Goal: Information Seeking & Learning: Find specific fact

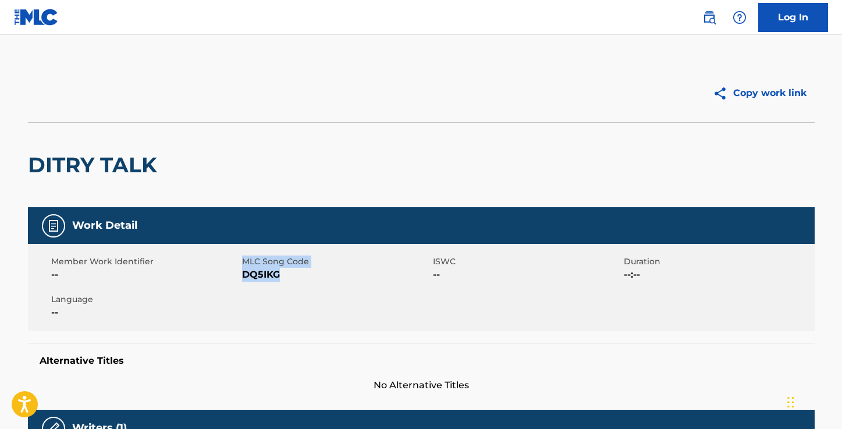
drag, startPoint x: 280, startPoint y: 274, endPoint x: 240, endPoint y: 273, distance: 39.6
click at [240, 273] on div "Member Work Identifier -- MLC Song Code DQ5IKG ISWC -- Duration --:-- Language …" at bounding box center [421, 287] width 787 height 87
click at [247, 287] on div "Member Work Identifier -- MLC Song Code DQ5IKG ISWC -- Duration --:-- Language …" at bounding box center [421, 287] width 787 height 87
drag, startPoint x: 279, startPoint y: 275, endPoint x: 244, endPoint y: 277, distance: 34.4
click at [244, 277] on span "DQ5IKG" at bounding box center [336, 275] width 188 height 14
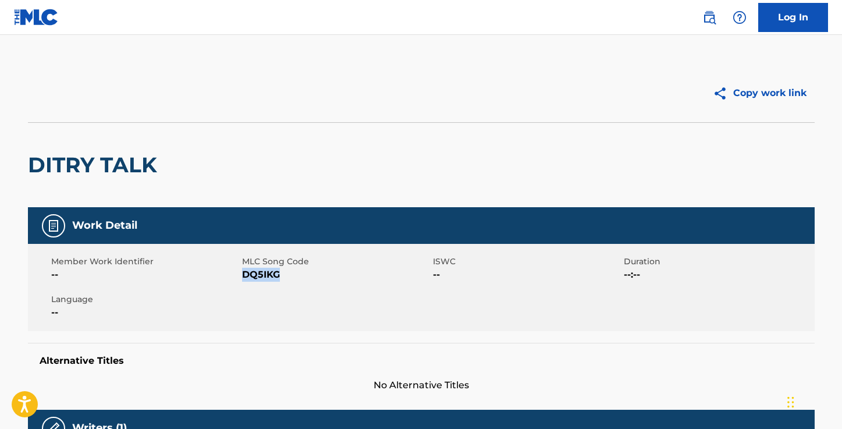
copy span "DQ5IKG"
drag, startPoint x: 279, startPoint y: 275, endPoint x: 243, endPoint y: 277, distance: 36.1
click at [243, 277] on span "EC2A45" at bounding box center [336, 275] width 188 height 14
copy span "EC2A45"
drag, startPoint x: 283, startPoint y: 277, endPoint x: 243, endPoint y: 278, distance: 39.6
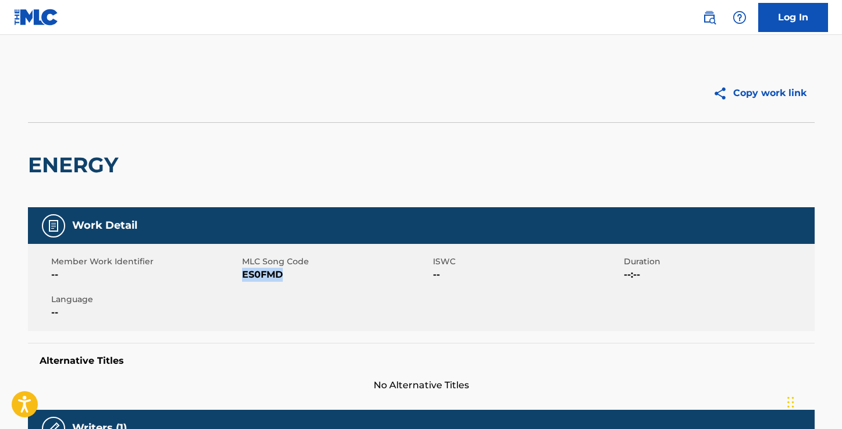
click at [243, 278] on span "ES0FMD" at bounding box center [336, 275] width 188 height 14
copy span "ES0FMD"
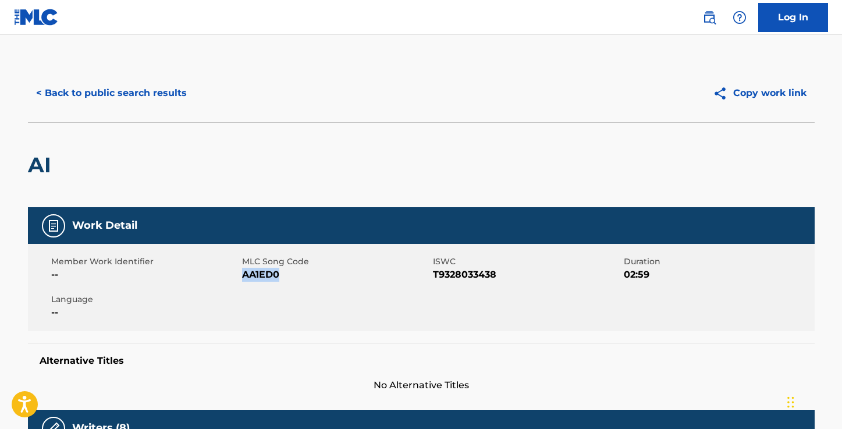
click at [122, 89] on button "< Back to public search results" at bounding box center [111, 93] width 167 height 29
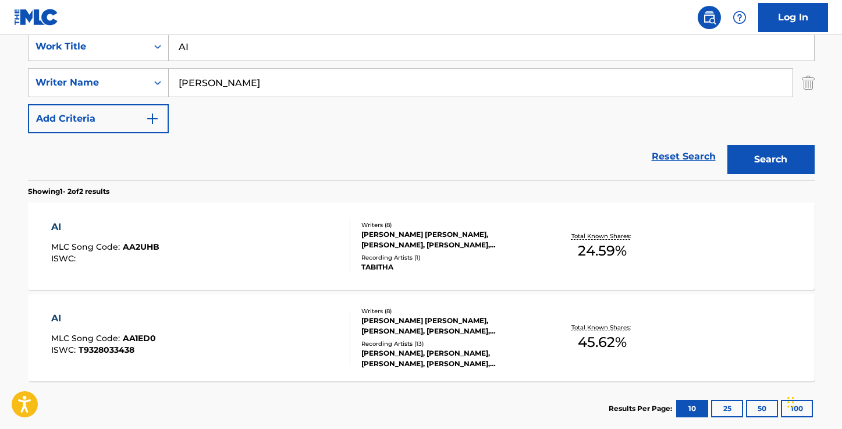
scroll to position [226, 0]
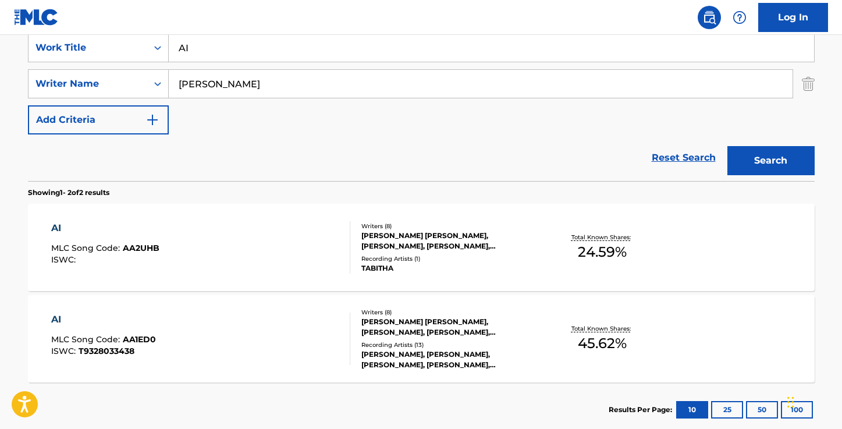
click at [288, 86] on input "Ucahzo Hoogdorp" at bounding box center [481, 84] width 624 height 28
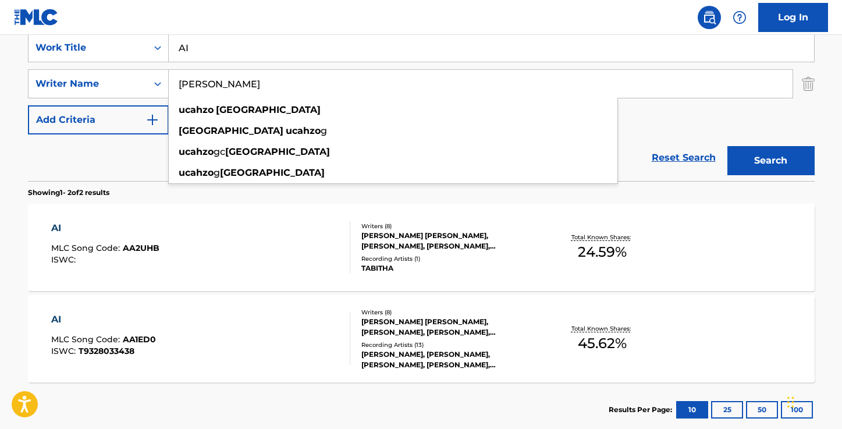
paste input "Jose Alejandro Ramirez Bolivar"
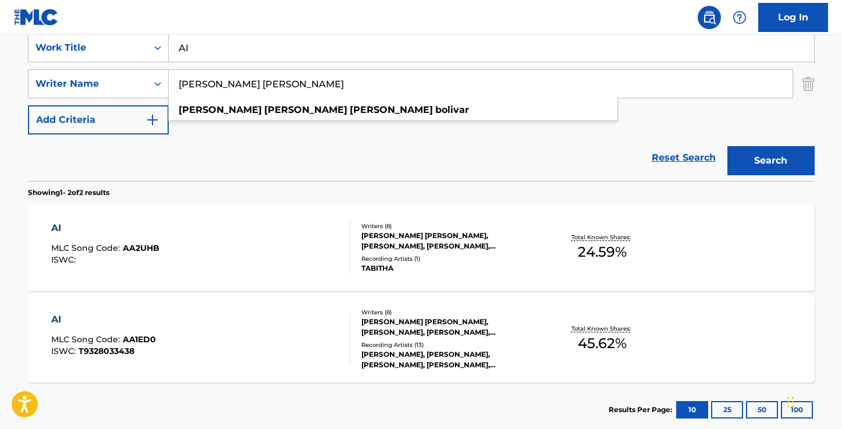
type input "Jose Alejandro Ramirez Bolivar"
click at [195, 154] on div "Reset Search Search" at bounding box center [421, 157] width 787 height 47
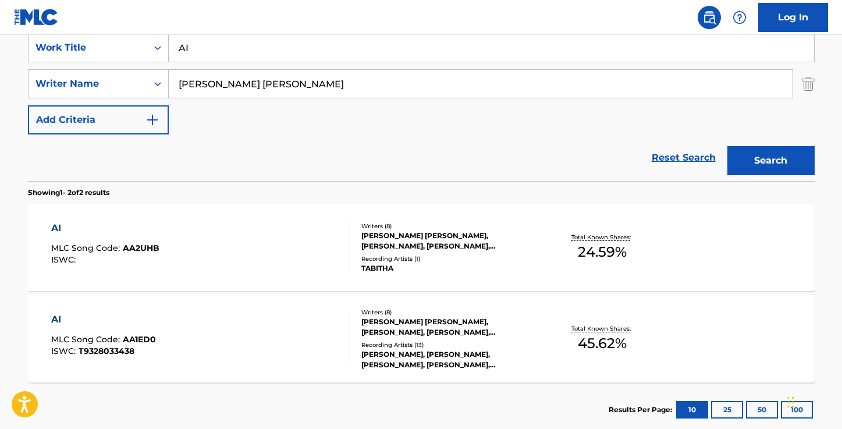
click at [240, 48] on input "AI" at bounding box center [492, 48] width 646 height 28
paste input "Dream of U"
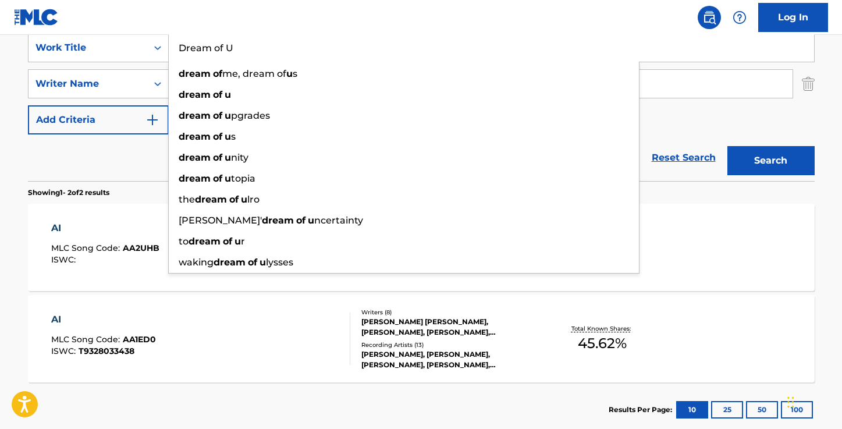
type input "Dream of U"
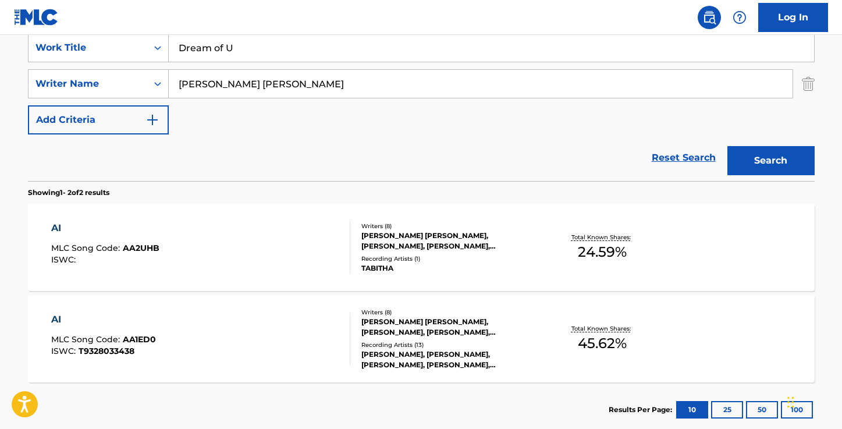
click at [148, 146] on div "Reset Search Search" at bounding box center [421, 157] width 787 height 47
click at [768, 155] on button "Search" at bounding box center [771, 160] width 87 height 29
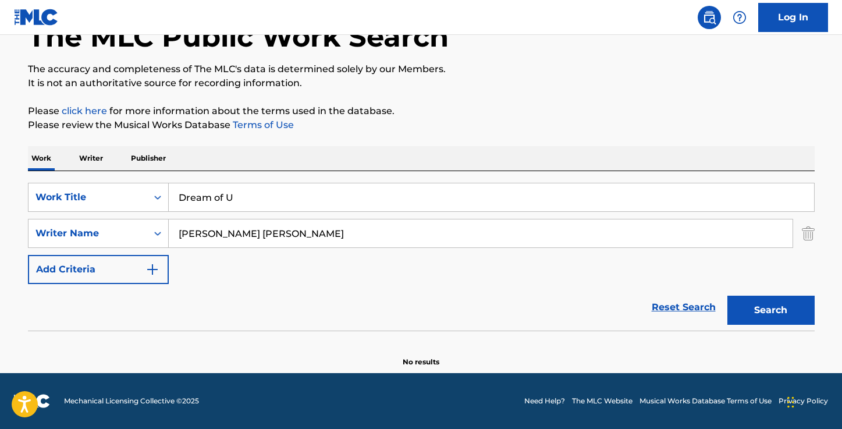
scroll to position [76, 0]
drag, startPoint x: 325, startPoint y: 235, endPoint x: 292, endPoint y: 236, distance: 33.8
click at [292, 236] on input "Jose Alejandro Ramirez Bolivar" at bounding box center [481, 233] width 624 height 28
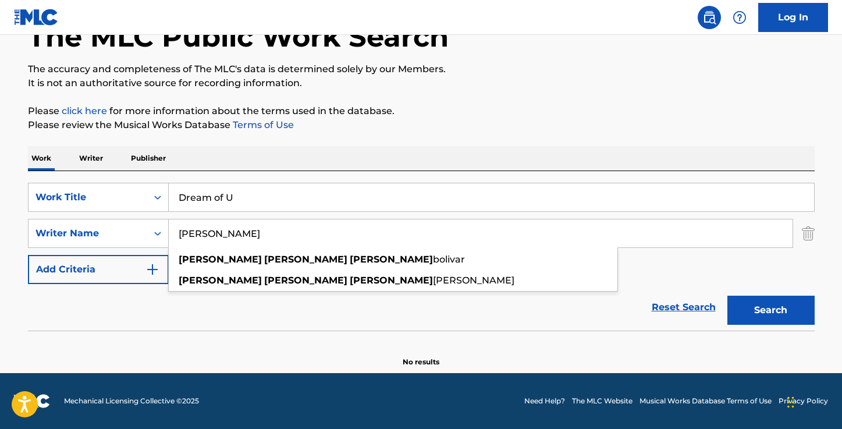
drag, startPoint x: 246, startPoint y: 236, endPoint x: 201, endPoint y: 235, distance: 44.8
click at [201, 235] on input "Jose Alejandro Ramirez" at bounding box center [481, 233] width 624 height 28
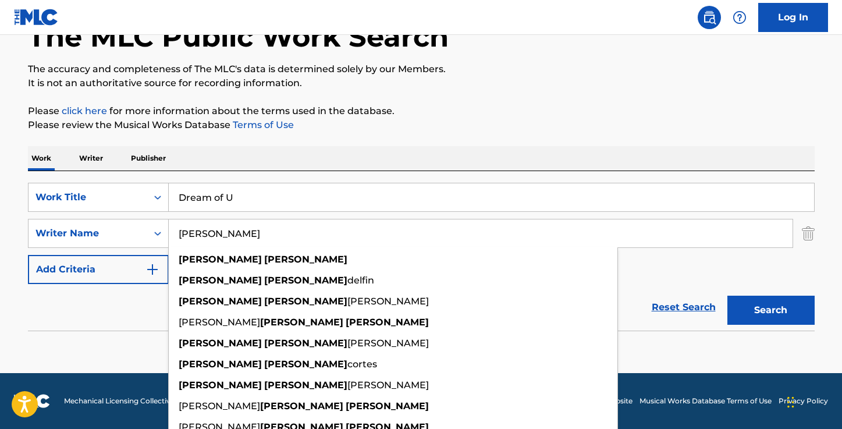
type input "Jose Ramirez"
click at [728, 296] on button "Search" at bounding box center [771, 310] width 87 height 29
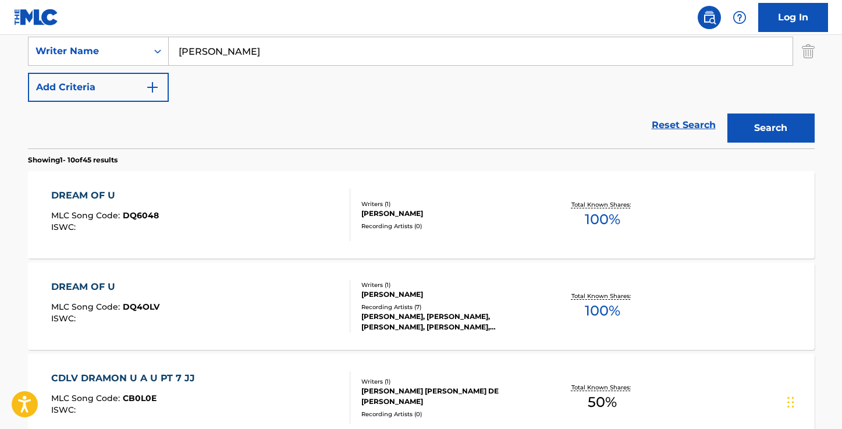
scroll to position [256, 0]
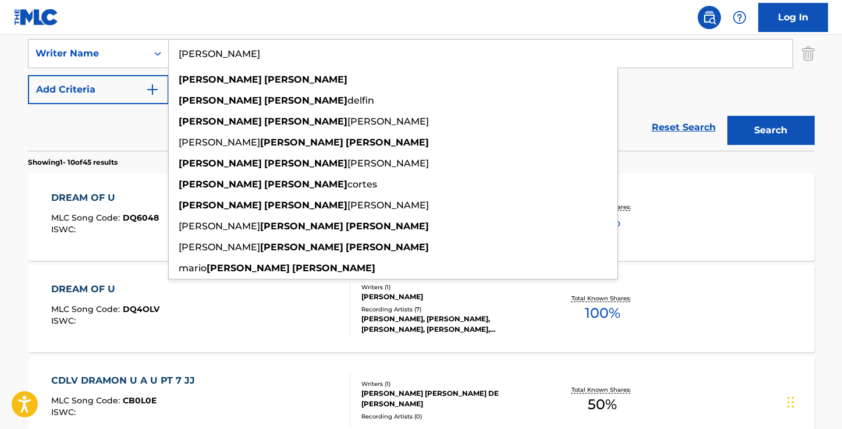
click at [85, 204] on div "DREAM OF U MLC Song Code : DQ6048 ISWC :" at bounding box center [105, 217] width 108 height 52
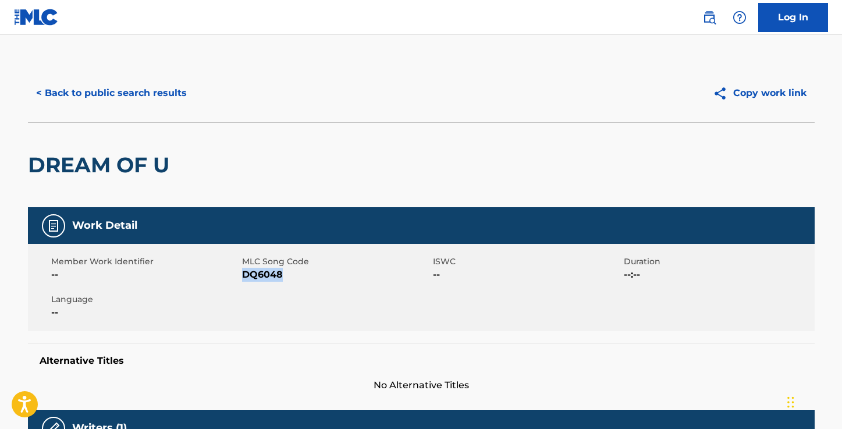
drag, startPoint x: 281, startPoint y: 274, endPoint x: 243, endPoint y: 275, distance: 37.9
click at [243, 276] on span "DQ6048" at bounding box center [336, 275] width 188 height 14
copy span "DQ6048"
click at [58, 102] on button "< Back to public search results" at bounding box center [111, 93] width 167 height 29
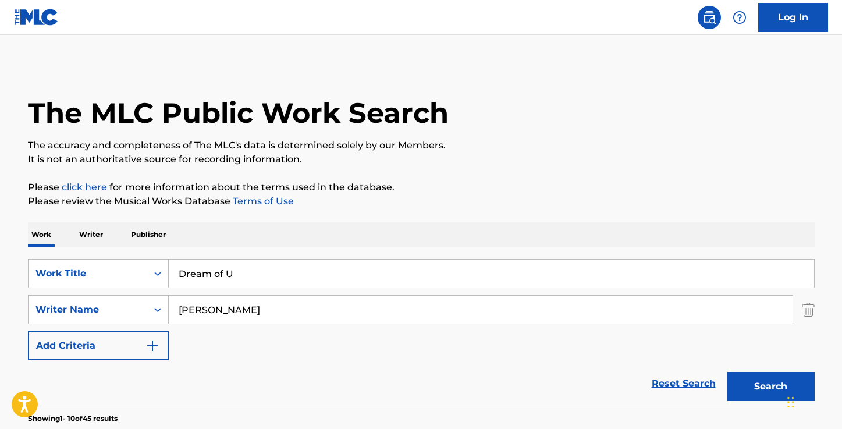
scroll to position [256, 0]
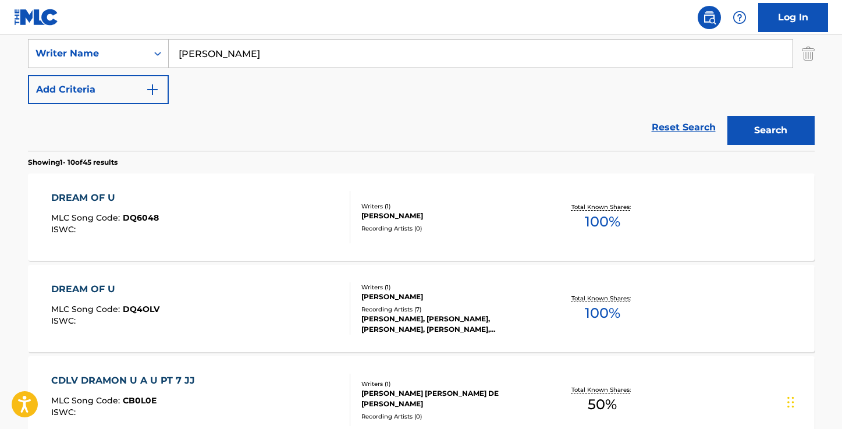
click at [90, 288] on div "DREAM OF U" at bounding box center [105, 289] width 108 height 14
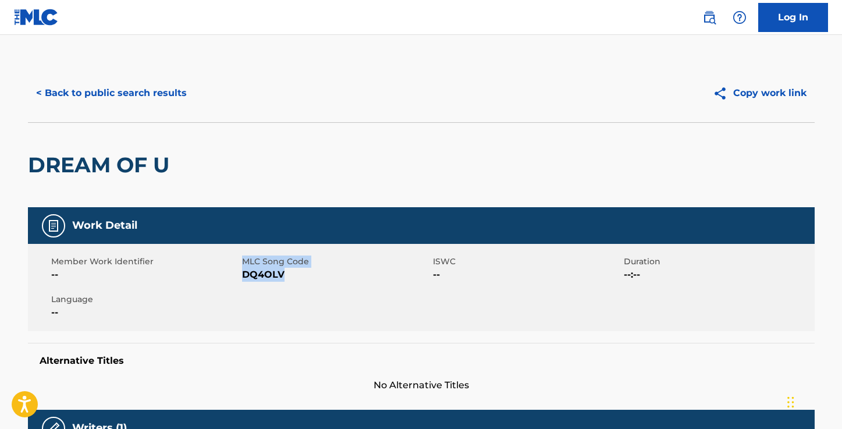
drag, startPoint x: 282, startPoint y: 275, endPoint x: 241, endPoint y: 271, distance: 41.5
click at [241, 272] on div "Member Work Identifier -- MLC Song Code DQ4OLV ISWC -- Duration --:-- Language …" at bounding box center [421, 287] width 787 height 87
copy div "MLC Song Code DQ4OLV"
click at [314, 193] on div "DREAM OF U" at bounding box center [421, 164] width 787 height 85
drag, startPoint x: 282, startPoint y: 277, endPoint x: 243, endPoint y: 277, distance: 38.4
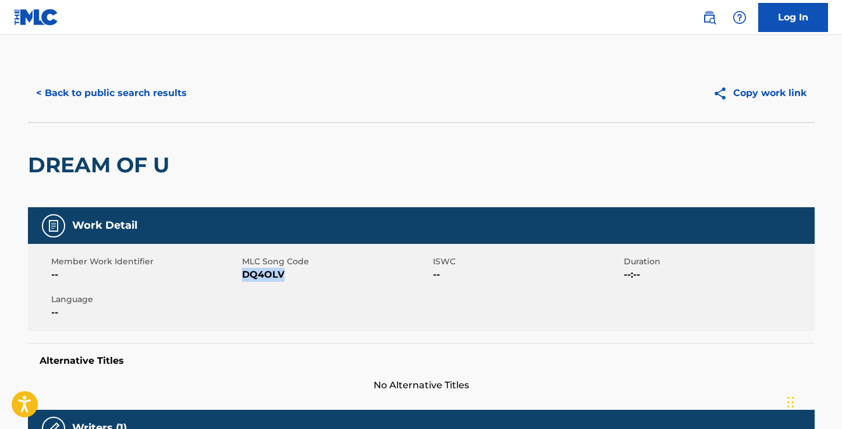
click at [243, 277] on span "DQ4OLV" at bounding box center [336, 275] width 188 height 14
copy span "DQ4OLV"
click at [172, 104] on button "< Back to public search results" at bounding box center [111, 93] width 167 height 29
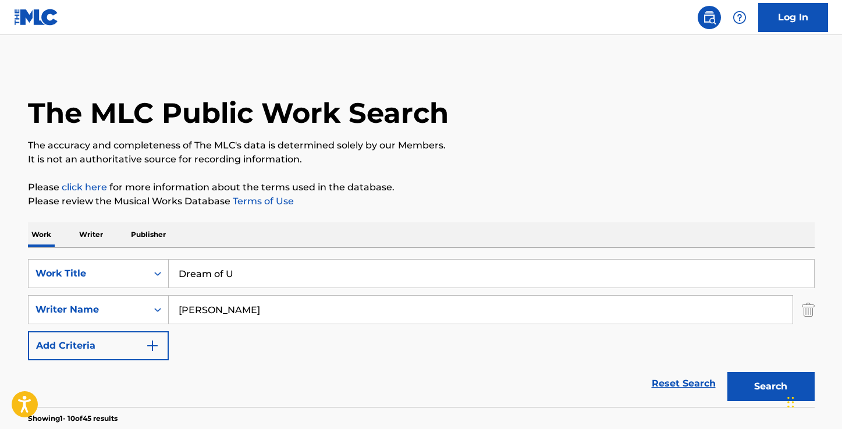
scroll to position [256, 0]
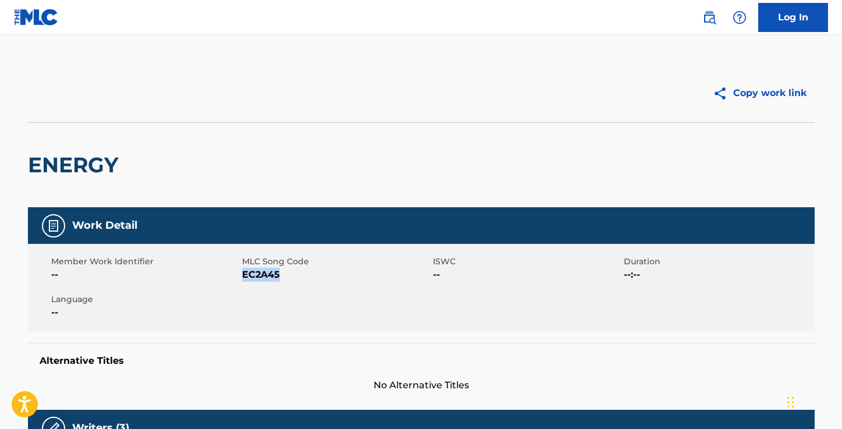
drag, startPoint x: 279, startPoint y: 275, endPoint x: 243, endPoint y: 277, distance: 35.6
click at [243, 277] on span "EC2A45" at bounding box center [336, 275] width 188 height 14
copy span "EC2A45"
drag, startPoint x: 281, startPoint y: 275, endPoint x: 242, endPoint y: 273, distance: 39.1
click at [242, 273] on span "ES0FMD" at bounding box center [336, 275] width 188 height 14
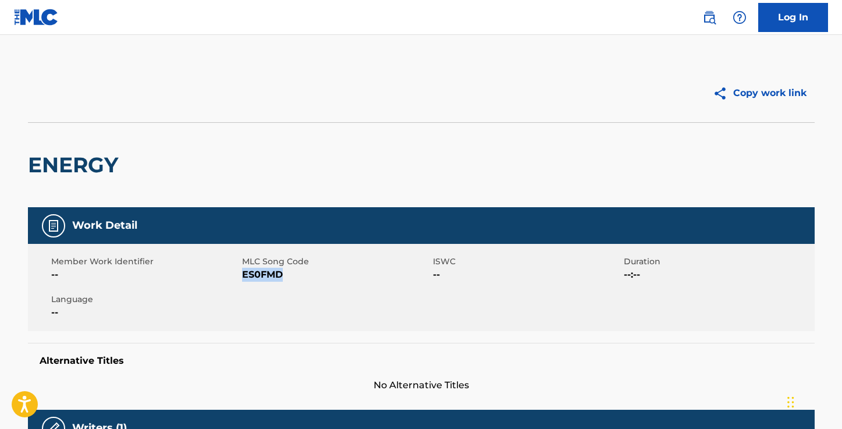
copy span "ES0FMD"
